Goal: Information Seeking & Learning: Learn about a topic

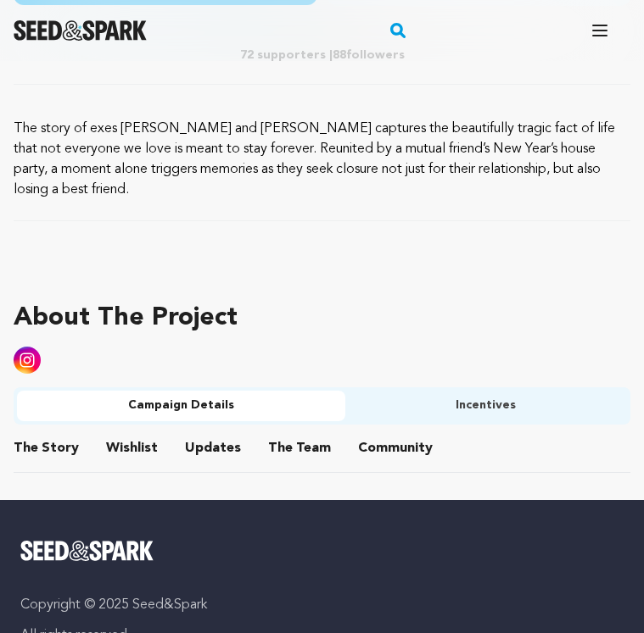
scroll to position [881, 0]
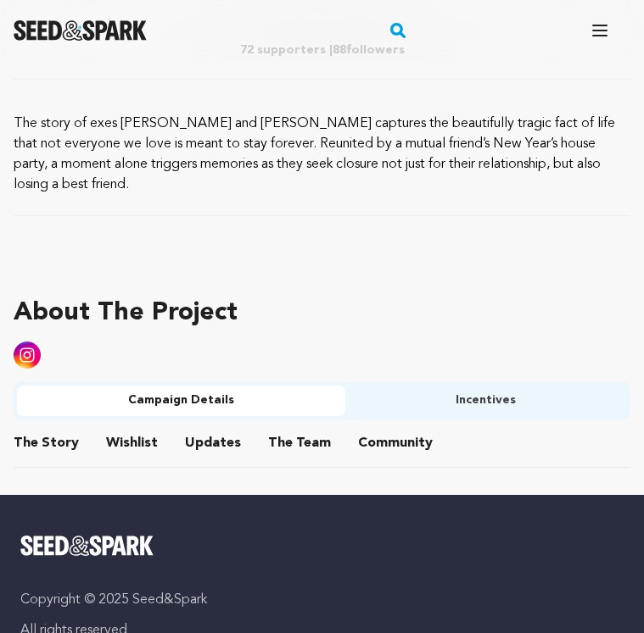
click at [194, 150] on p "The story of exes [PERSON_NAME] and [PERSON_NAME] captures the beautifully trag…" at bounding box center [322, 154] width 617 height 81
drag, startPoint x: 422, startPoint y: 161, endPoint x: 0, endPoint y: 111, distance: 425.3
copy p "The story of exes [PERSON_NAME] and [PERSON_NAME] captures the beautifully trag…"
click at [212, 173] on p "The story of exes [PERSON_NAME] and [PERSON_NAME] captures the beautifully trag…" at bounding box center [322, 154] width 617 height 81
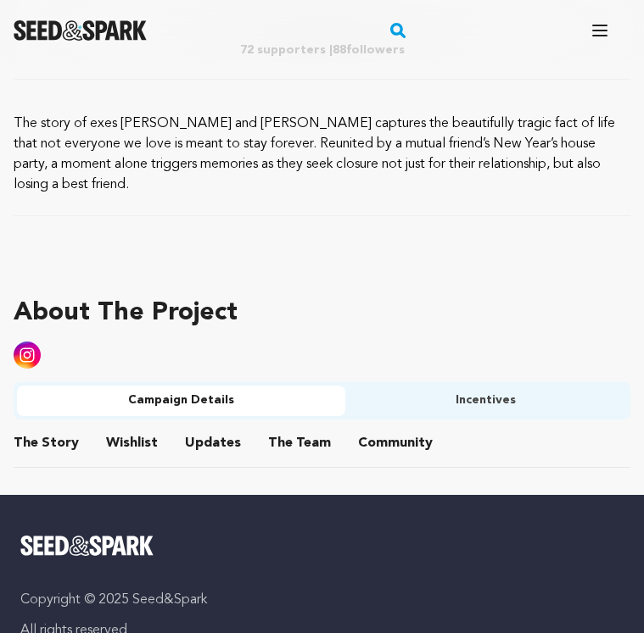
click at [52, 427] on button "The Story" at bounding box center [46, 447] width 41 height 41
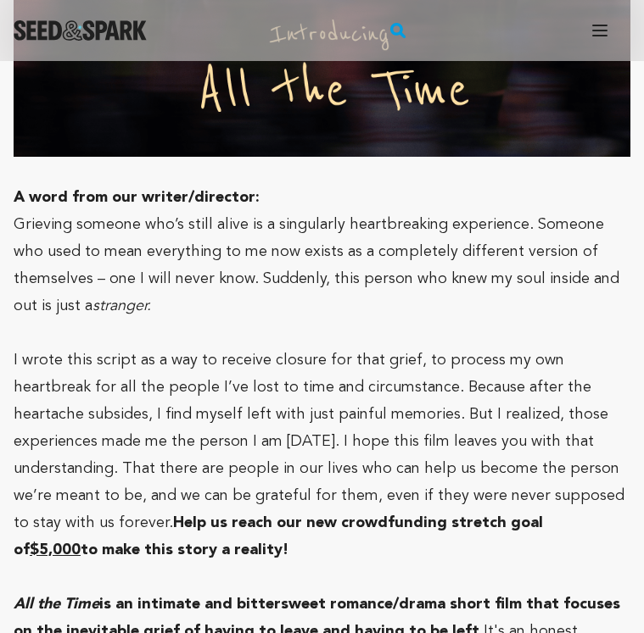
click at [259, 276] on p "Grieving someone who’s still alive is a singularly heartbreaking experience. So…" at bounding box center [322, 265] width 617 height 109
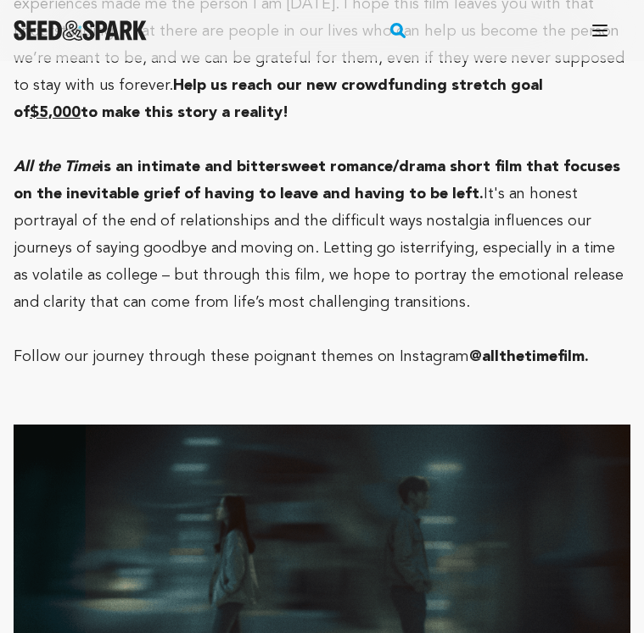
click at [378, 316] on p at bounding box center [322, 329] width 617 height 27
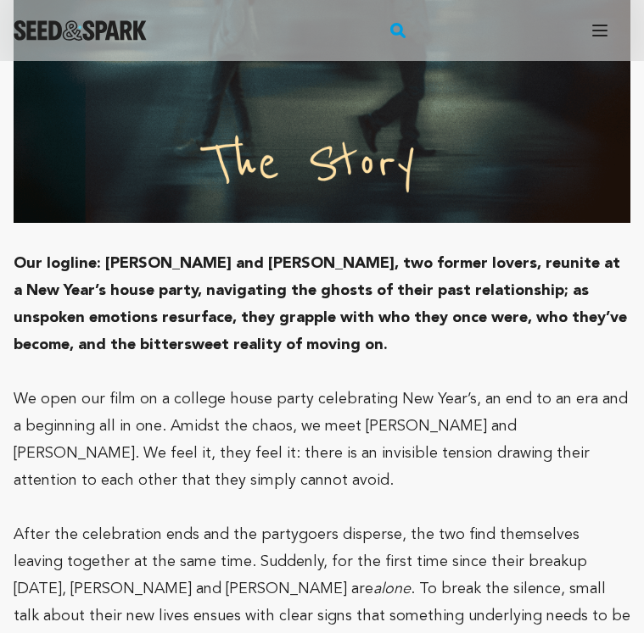
scroll to position [2798, 0]
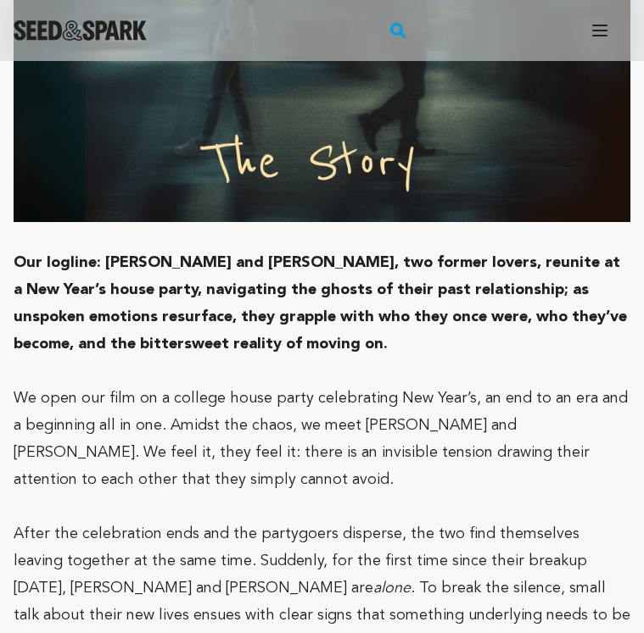
click at [337, 358] on p at bounding box center [322, 371] width 617 height 27
click at [217, 283] on p "Our logline: [PERSON_NAME] and [PERSON_NAME], two former lovers, reunite at a N…" at bounding box center [322, 303] width 617 height 109
click at [224, 292] on p "Our logline: [PERSON_NAME] and [PERSON_NAME], two former lovers, reunite at a N…" at bounding box center [322, 303] width 617 height 109
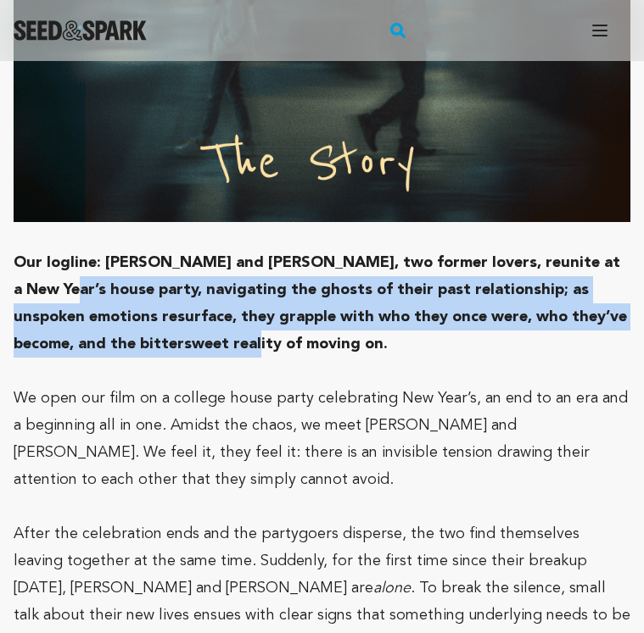
drag, startPoint x: 195, startPoint y: 293, endPoint x: 9, endPoint y: 232, distance: 195.8
copy strong "navigating the ghosts of their past relationship; as unspoken emotions resurfac…"
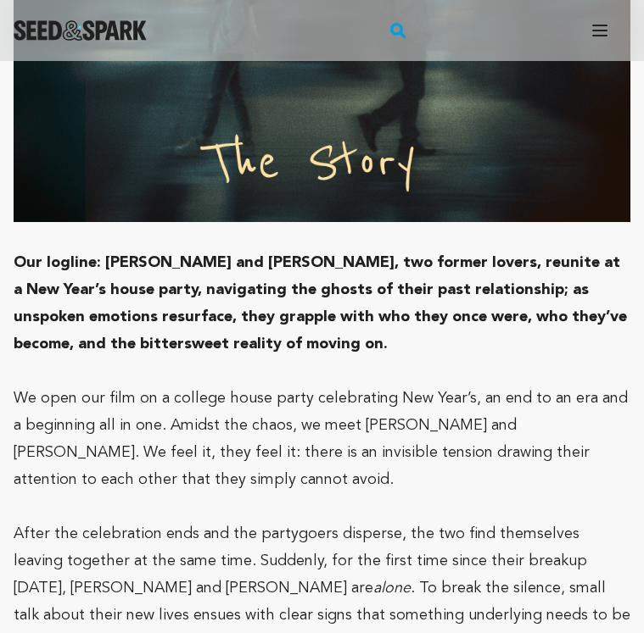
click at [290, 287] on p "Our logline: [PERSON_NAME] and [PERSON_NAME], two former lovers, reunite at a N…" at bounding box center [322, 303] width 617 height 109
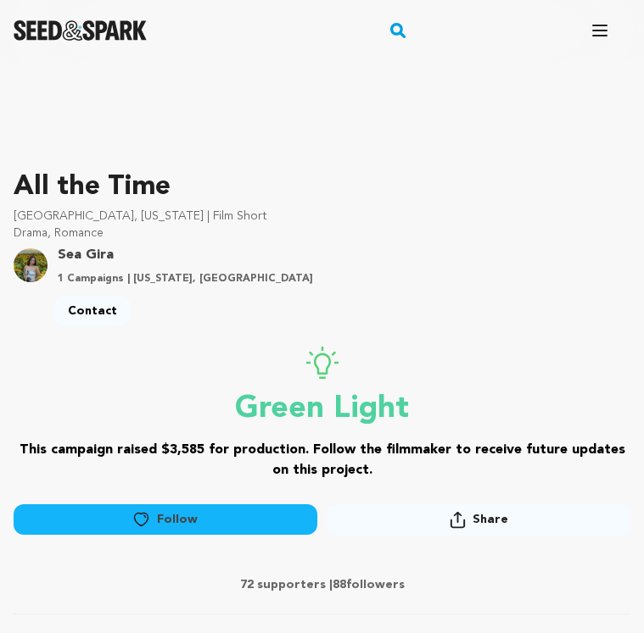
scroll to position [0, 0]
